Goal: Information Seeking & Learning: Learn about a topic

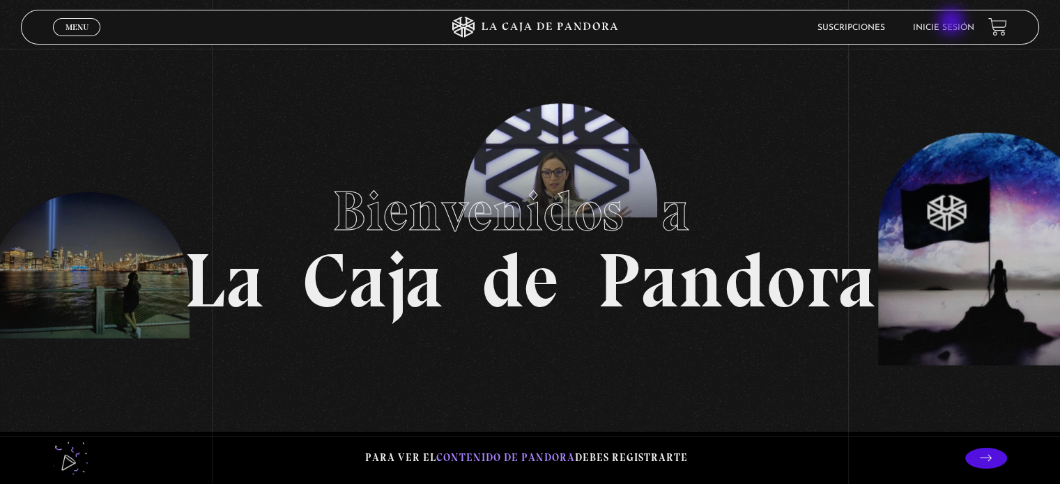
click at [953, 24] on link "Inicie sesión" at bounding box center [943, 28] width 61 height 8
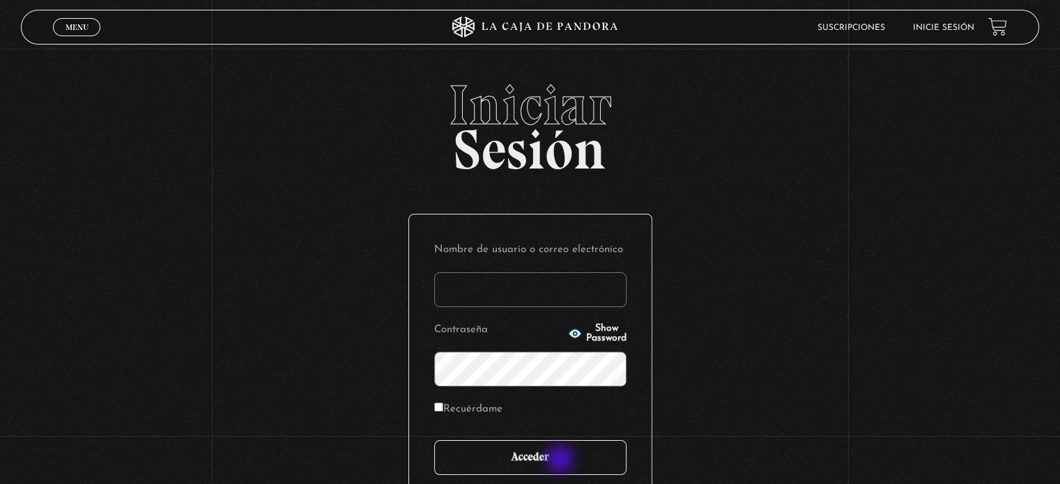
type input "kasdtica@yahoo.es"
click at [561, 461] on input "Acceder" at bounding box center [530, 457] width 192 height 35
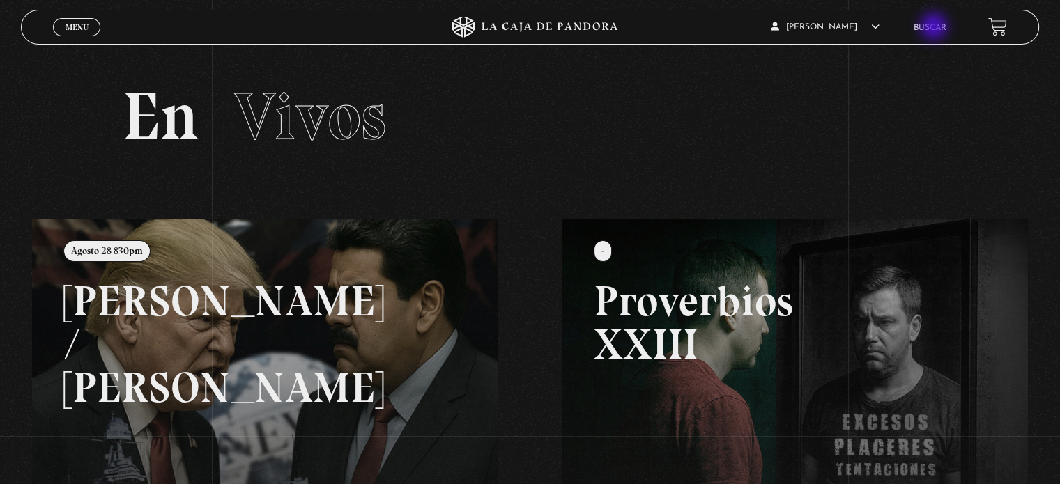
click at [935, 28] on link "Buscar" at bounding box center [930, 28] width 33 height 8
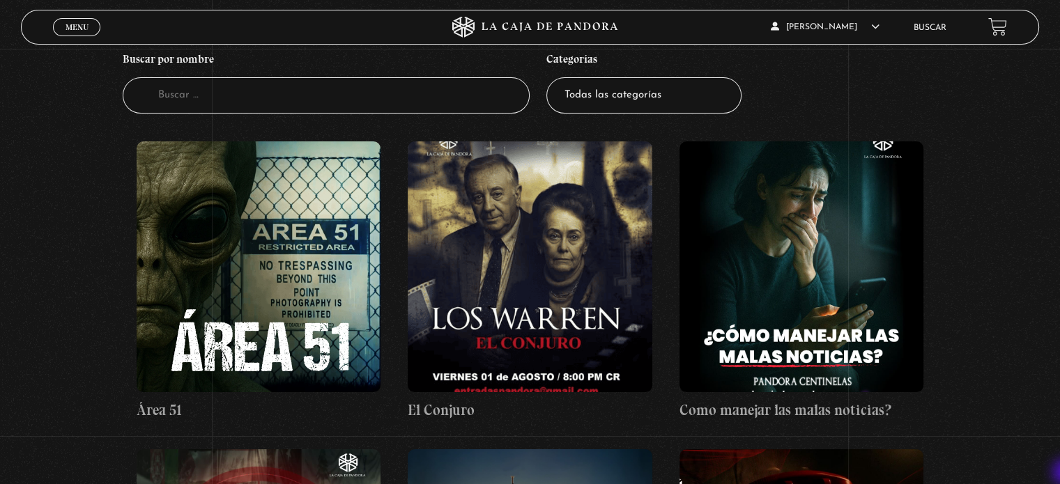
scroll to position [167, 0]
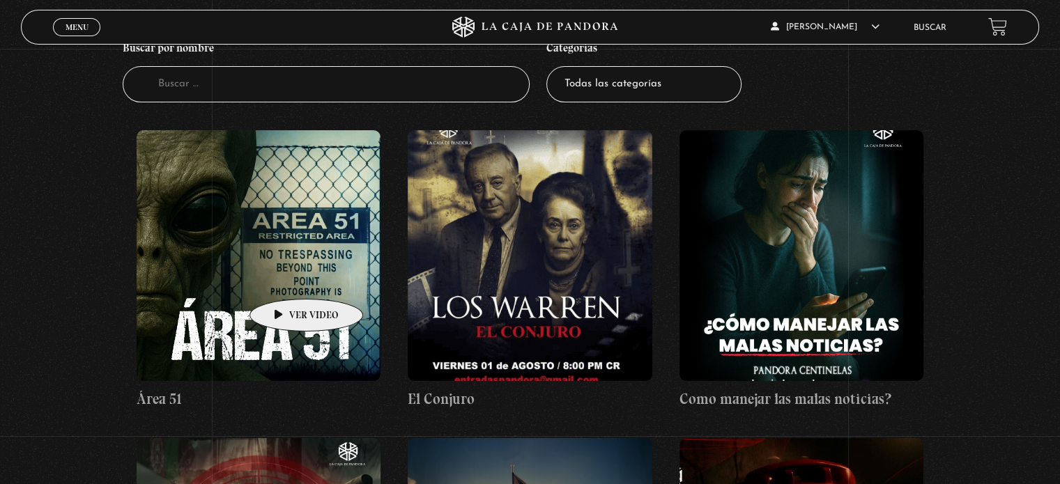
click at [284, 278] on figure at bounding box center [259, 255] width 244 height 251
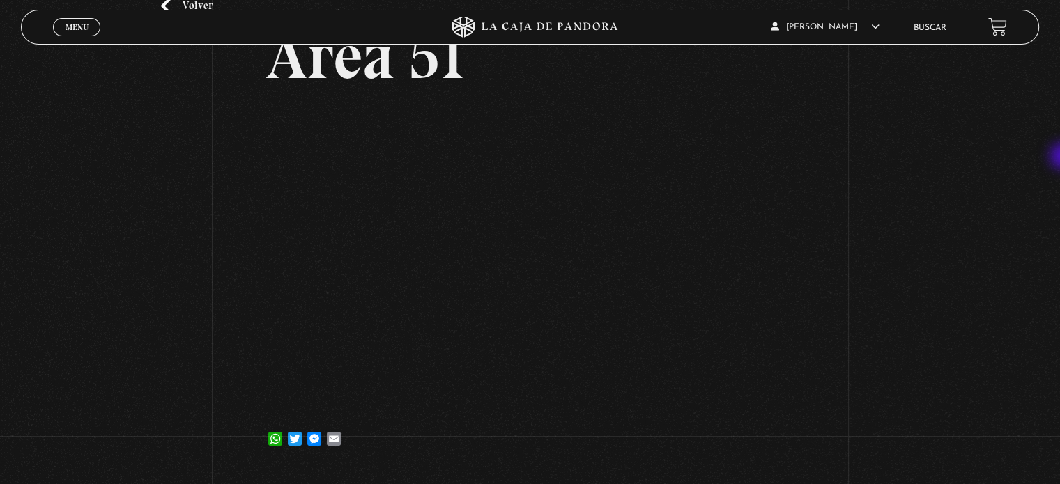
scroll to position [102, 0]
